Goal: Find specific page/section: Find specific page/section

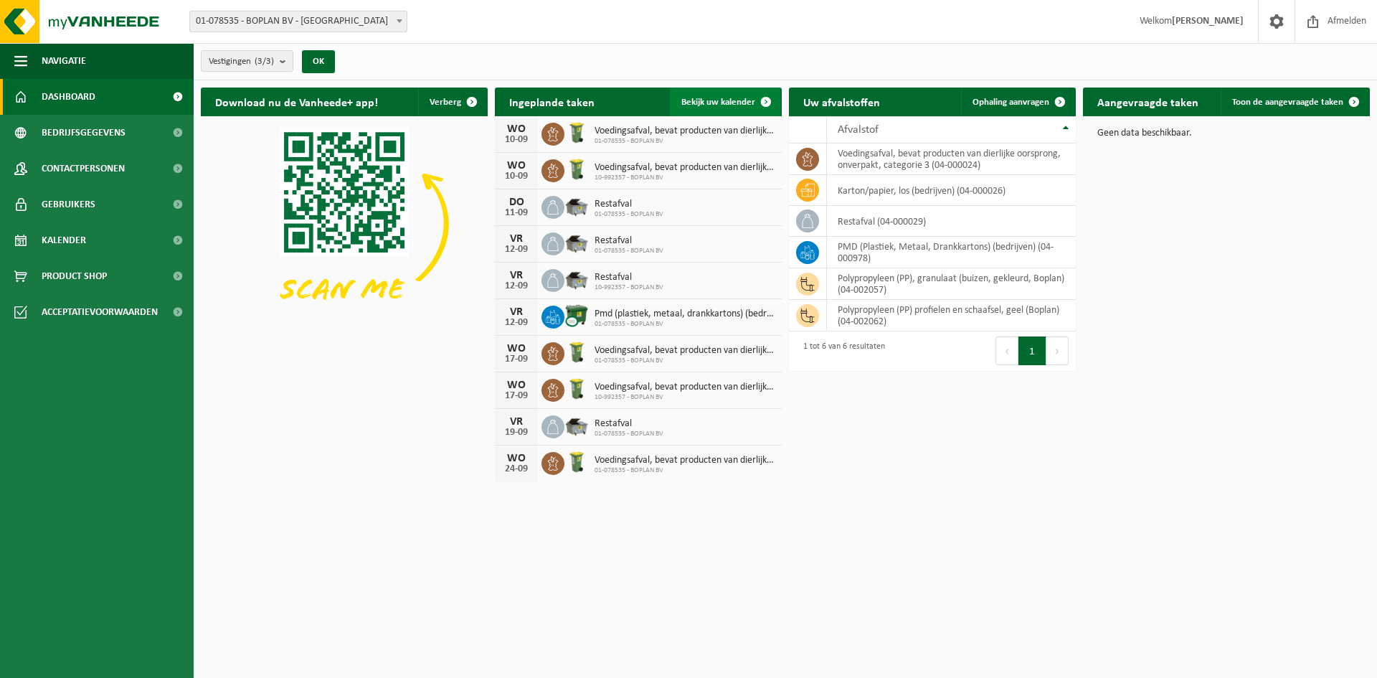
click at [765, 101] on span at bounding box center [766, 102] width 29 height 29
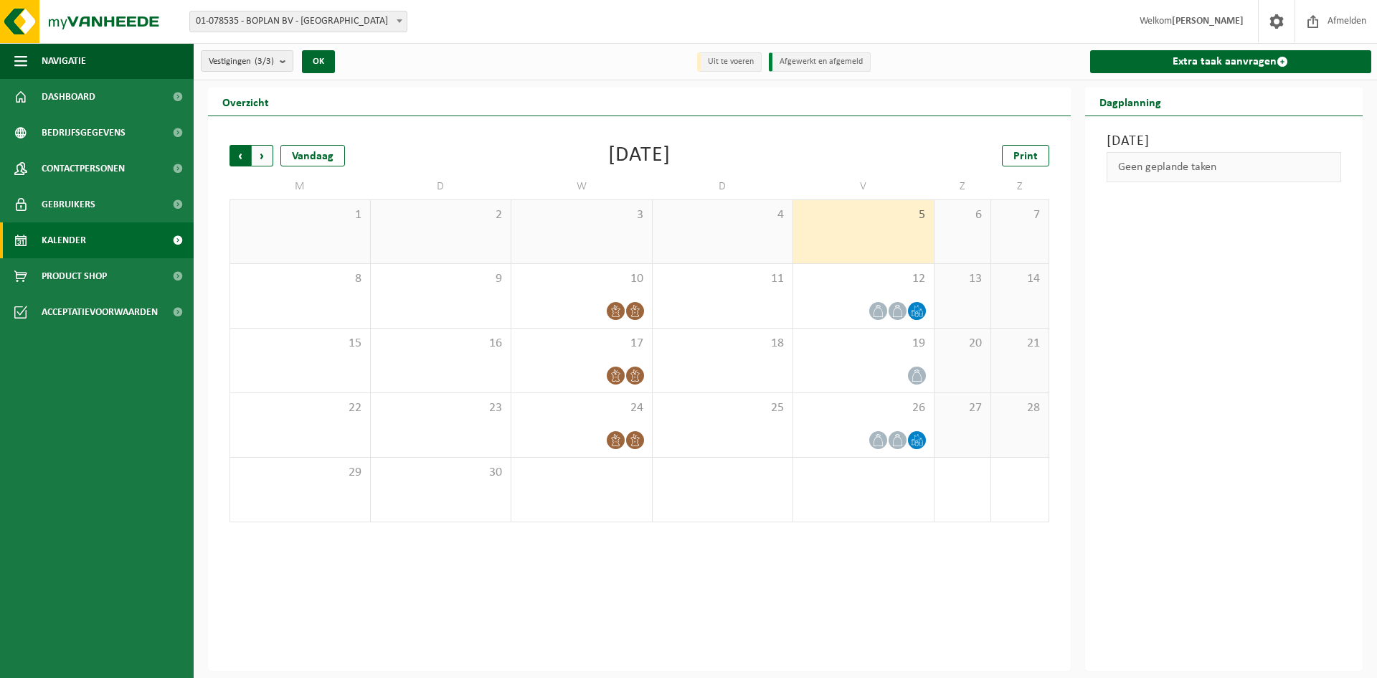
click at [268, 155] on span "Volgende" at bounding box center [263, 156] width 22 height 22
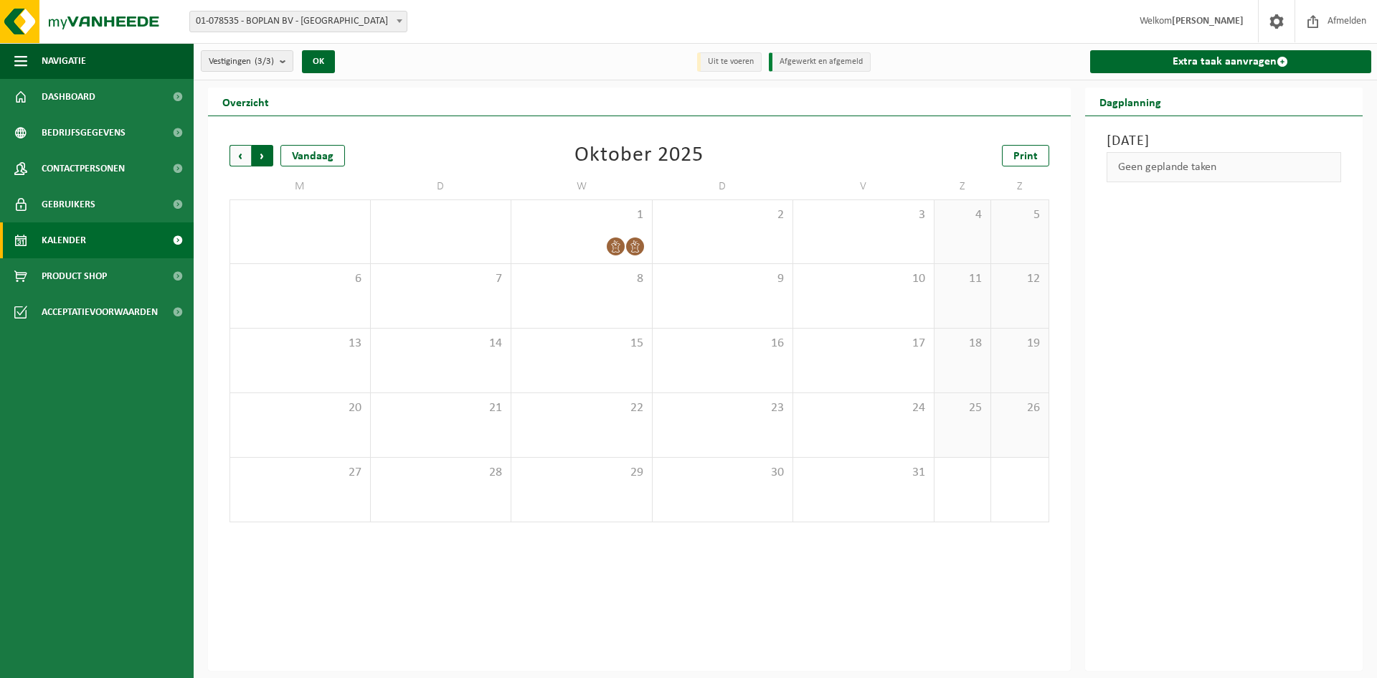
click at [239, 156] on span "Vorige" at bounding box center [241, 156] width 22 height 22
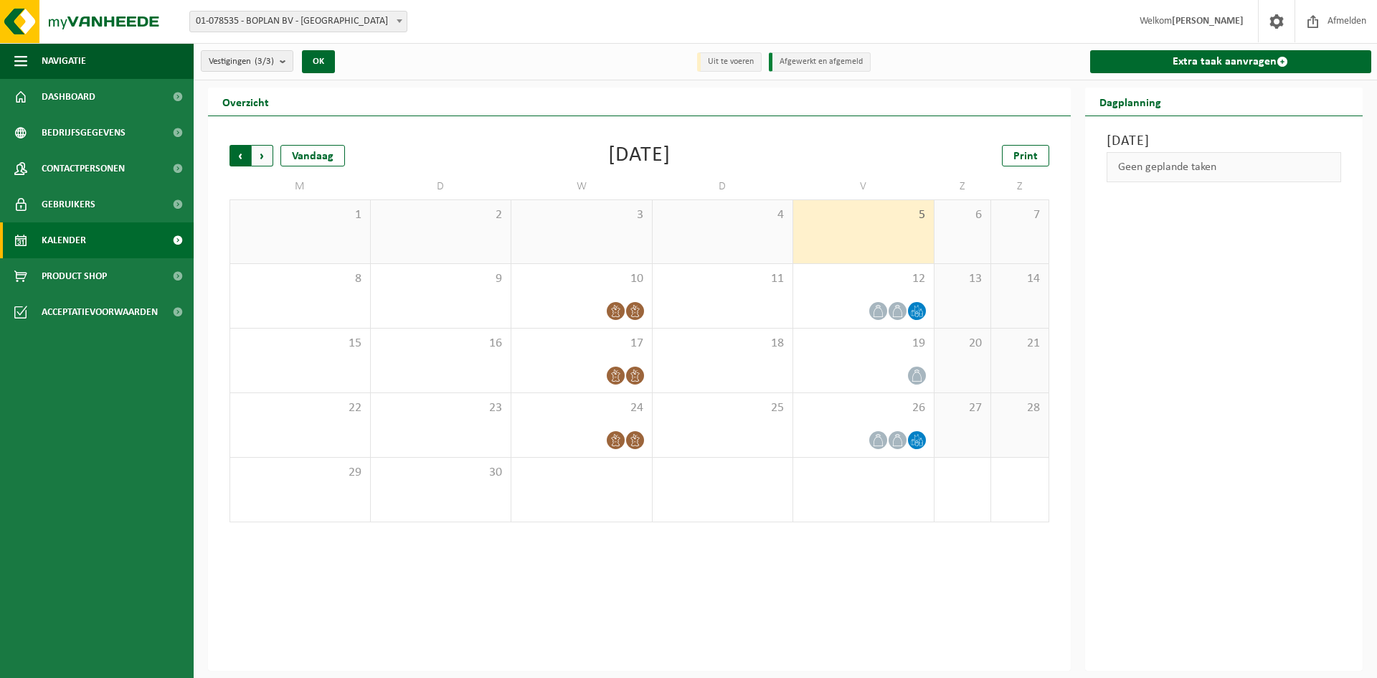
click at [263, 157] on span "Volgende" at bounding box center [263, 156] width 22 height 22
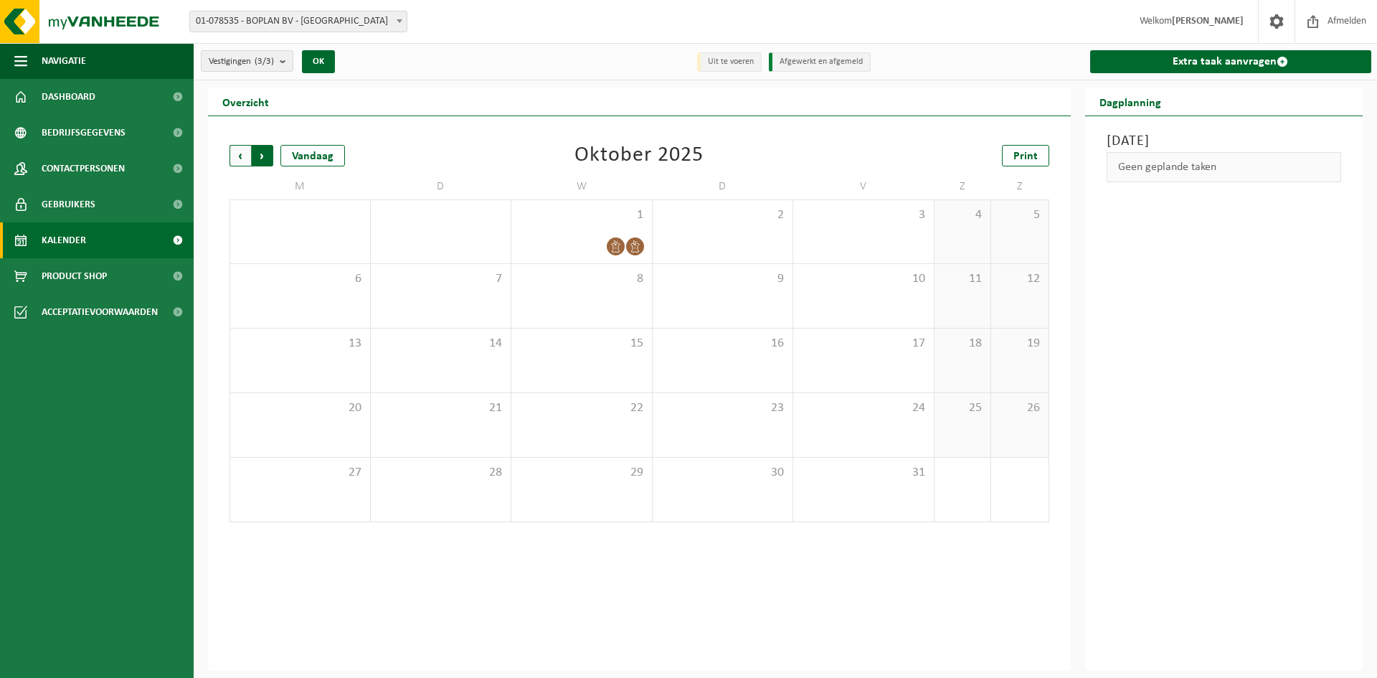
click at [237, 157] on span "Vorige" at bounding box center [241, 156] width 22 height 22
